Goal: Browse casually: Explore the website without a specific task or goal

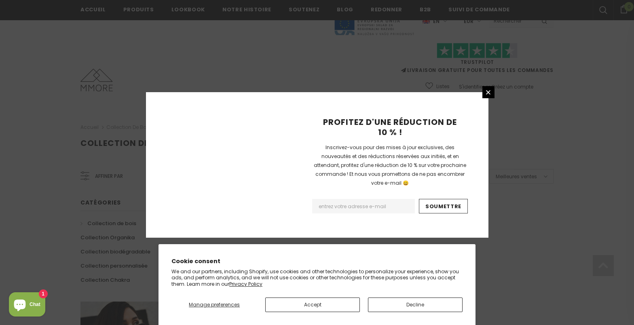
scroll to position [523, 0]
